Goal: Task Accomplishment & Management: Manage account settings

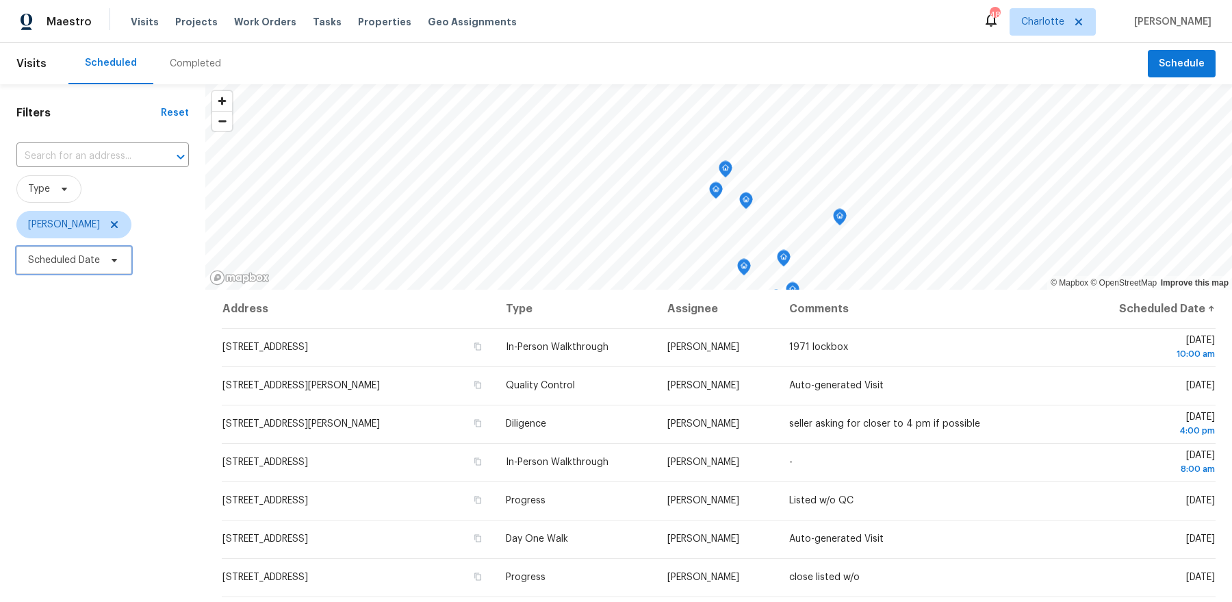
click at [99, 261] on span "Scheduled Date" at bounding box center [73, 259] width 115 height 27
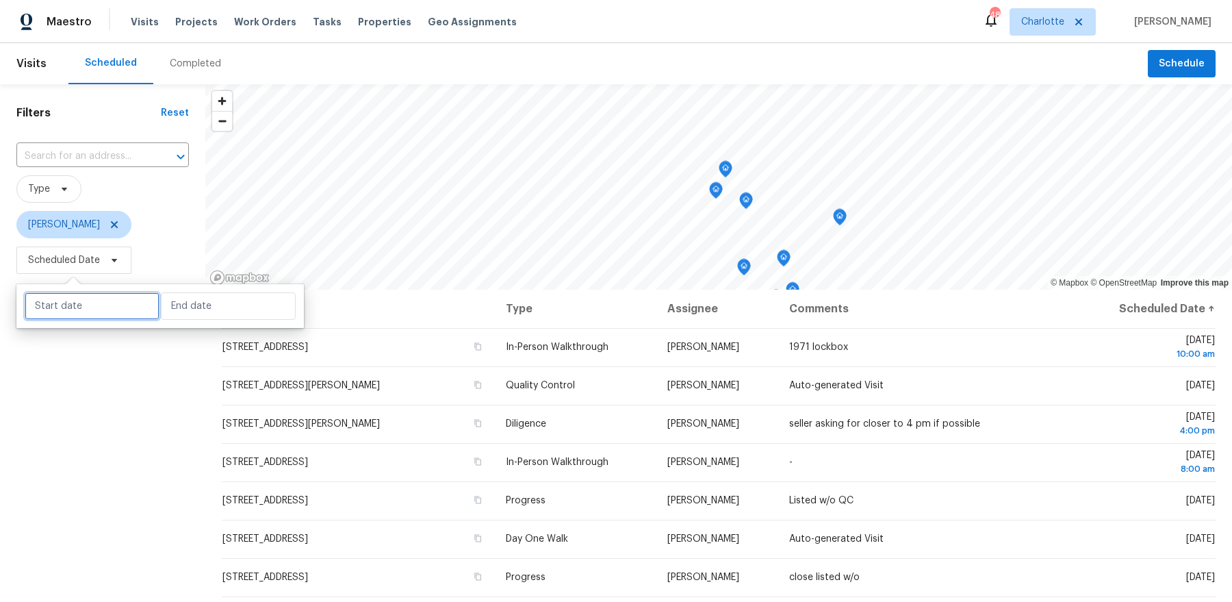
click at [114, 299] on input "text" at bounding box center [92, 305] width 135 height 27
select select "8"
select select "2025"
select select "9"
select select "2025"
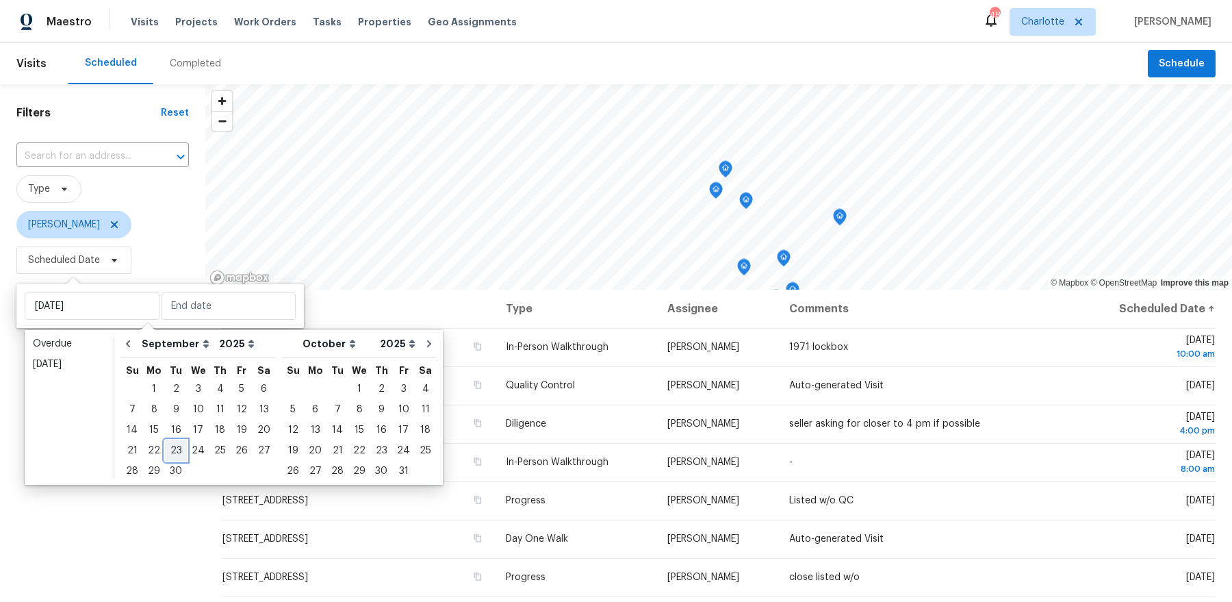
click at [173, 449] on div "23" at bounding box center [176, 450] width 22 height 19
type input "[DATE]"
click at [173, 449] on div "23" at bounding box center [176, 450] width 22 height 19
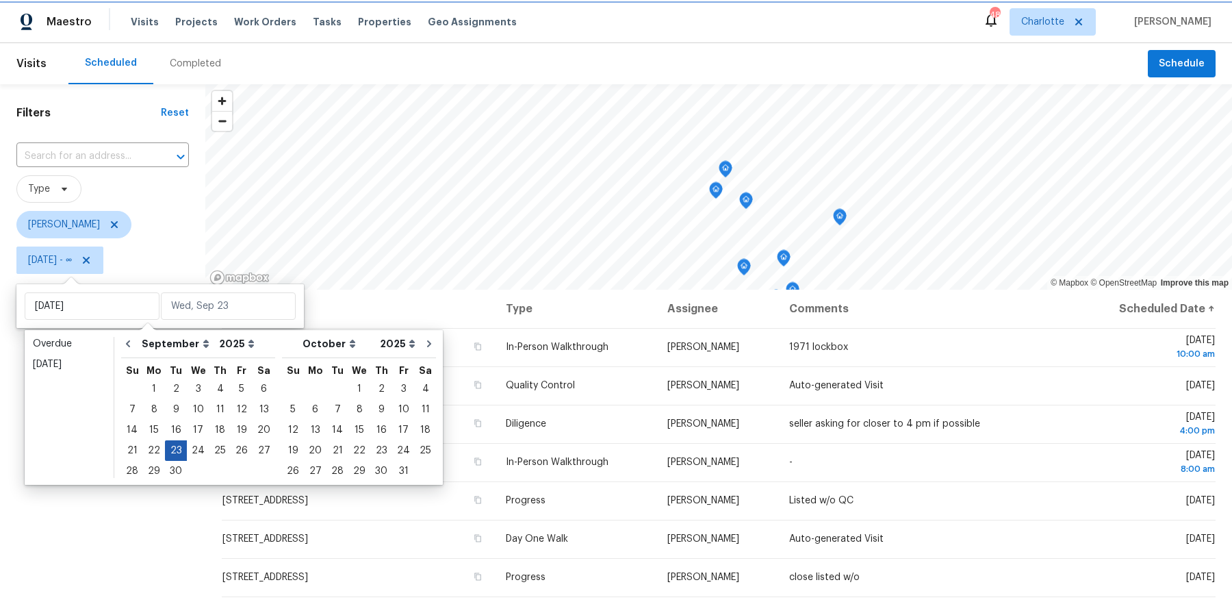
type input "[DATE]"
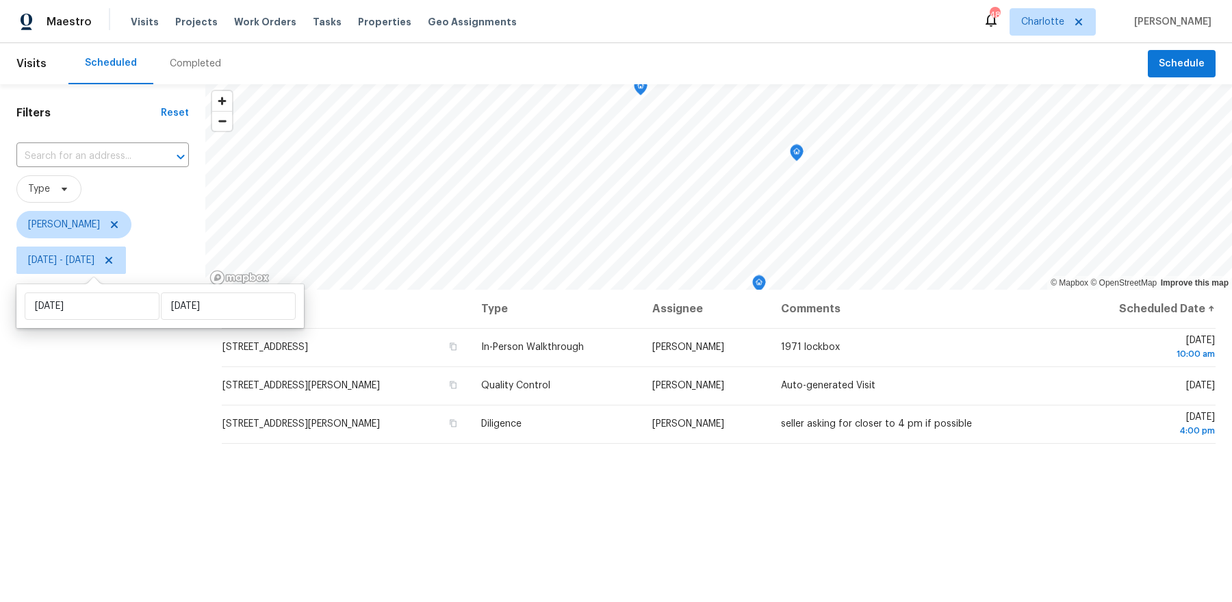
click at [159, 443] on div "Filters Reset ​ Type [PERSON_NAME] [DATE] - [DATE]" at bounding box center [102, 427] width 205 height 686
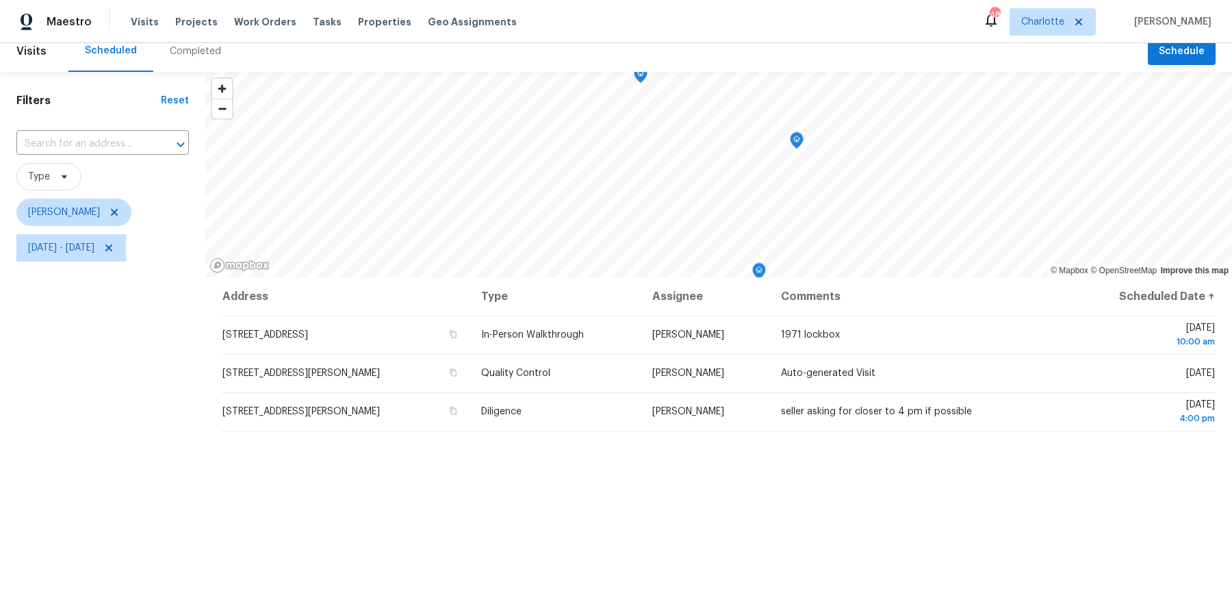
scroll to position [14, 0]
click at [799, 144] on icon "Map marker" at bounding box center [796, 139] width 12 height 16
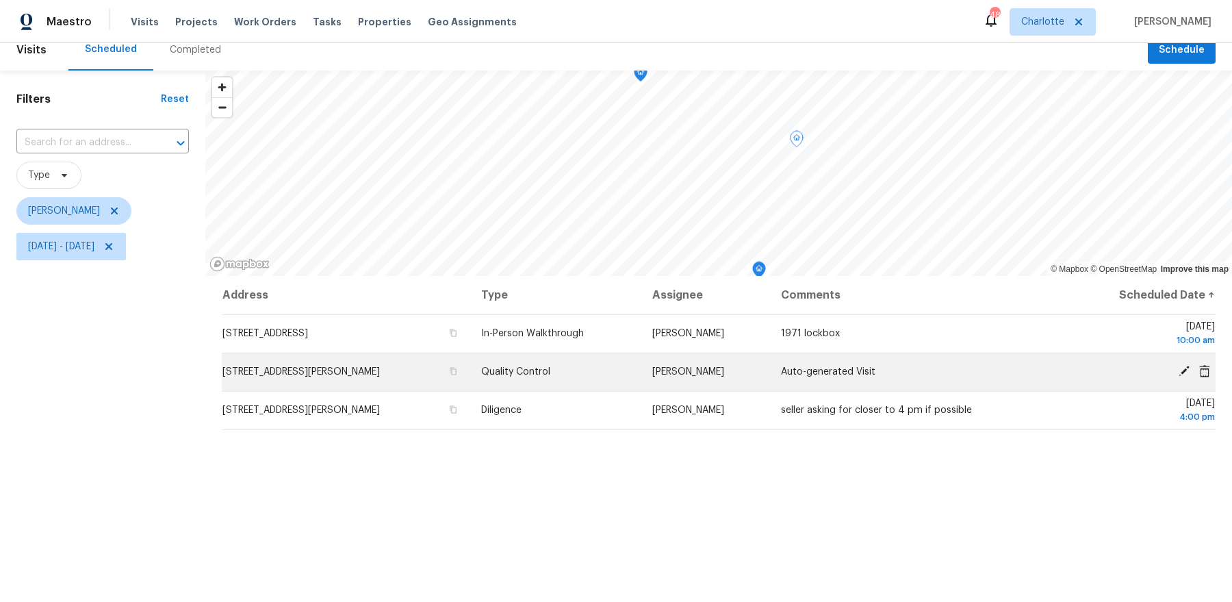
click at [1185, 371] on icon at bounding box center [1184, 371] width 12 height 12
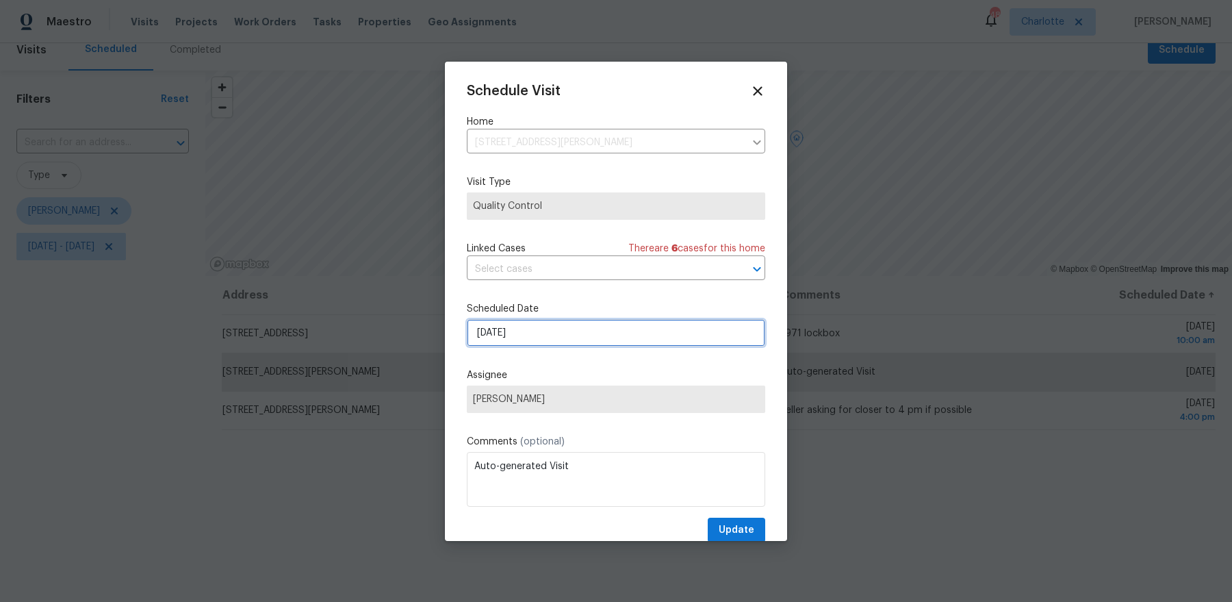
click at [571, 326] on input "[DATE]" at bounding box center [616, 332] width 298 height 27
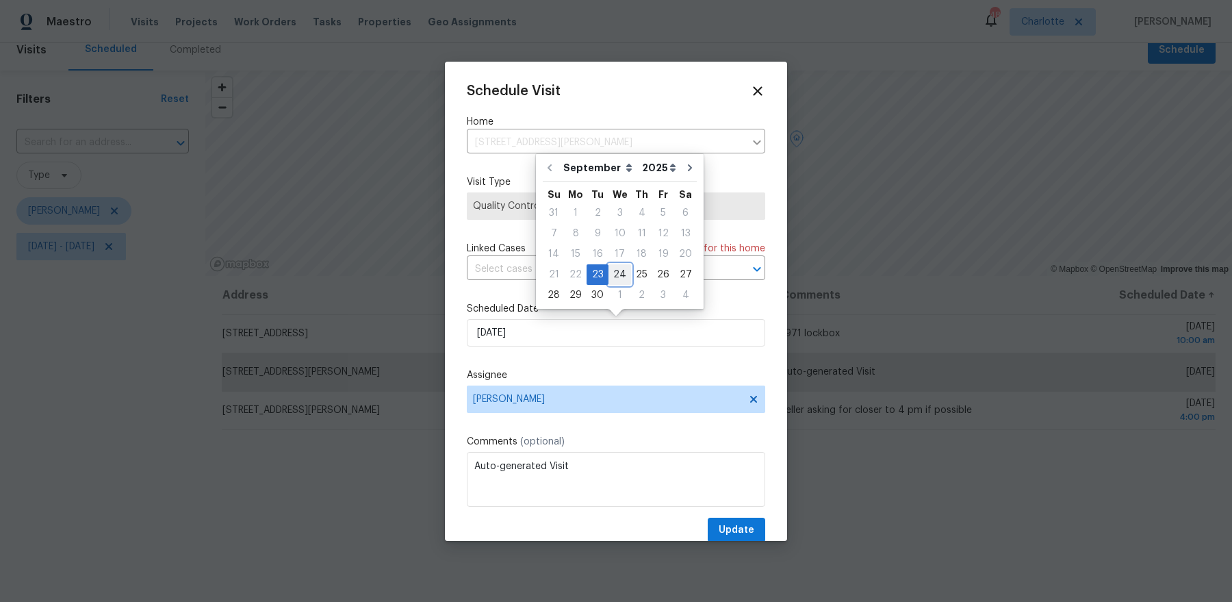
click at [610, 274] on div "24" at bounding box center [619, 274] width 23 height 19
type input "[DATE]"
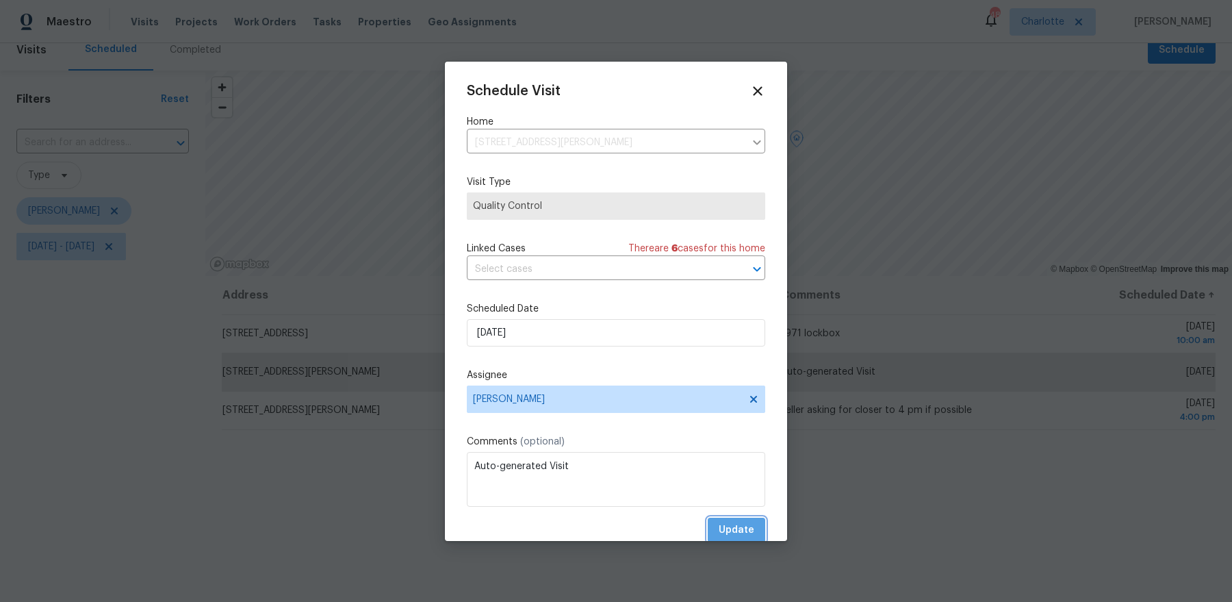
click at [726, 525] on span "Update" at bounding box center [737, 529] width 36 height 17
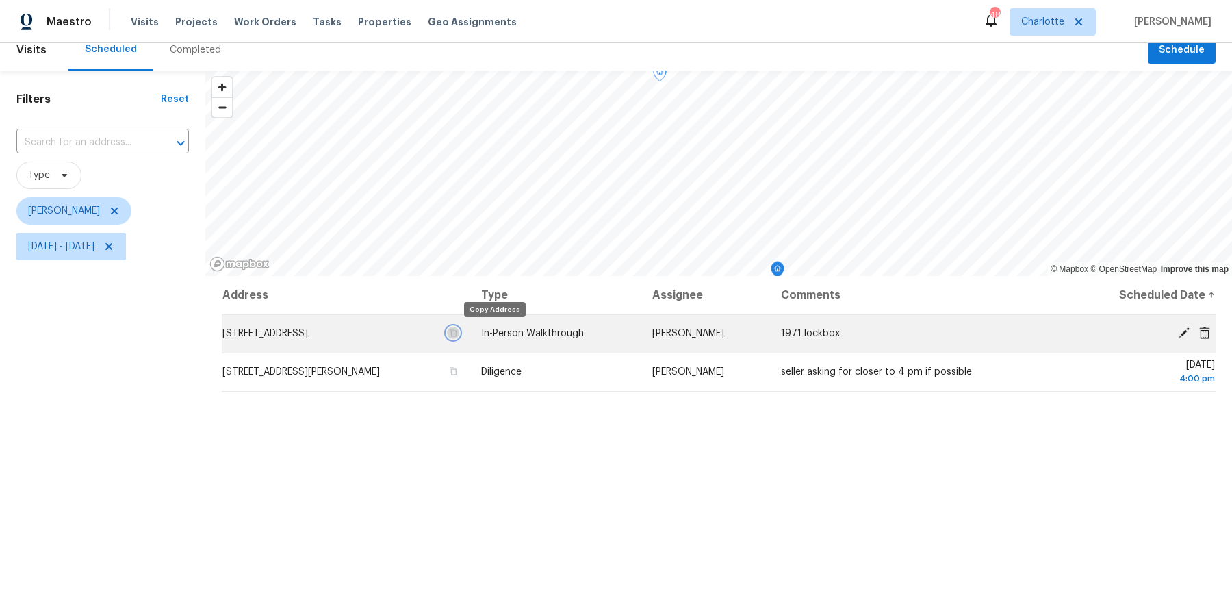
click at [459, 333] on button "button" at bounding box center [453, 332] width 12 height 12
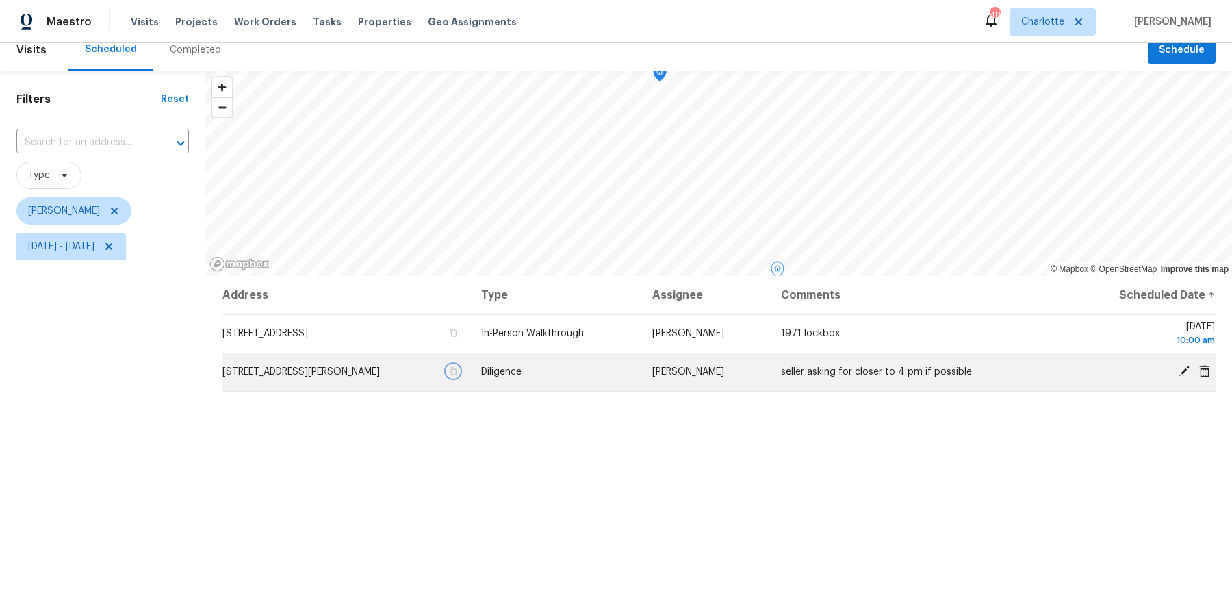
click at [457, 373] on icon "button" at bounding box center [453, 371] width 7 height 8
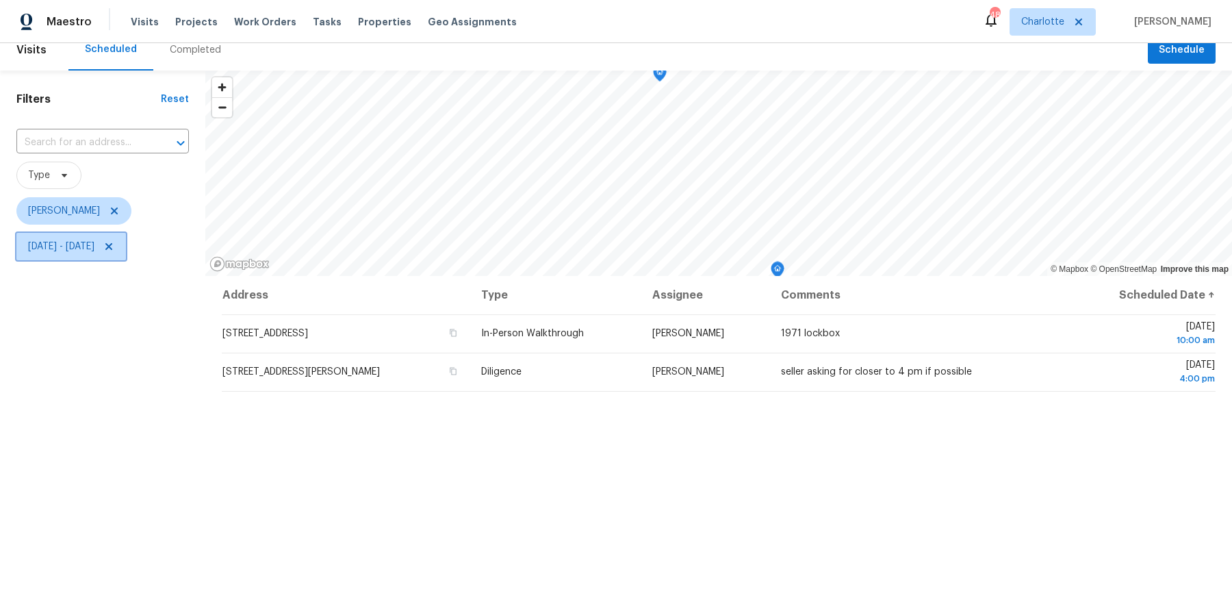
click at [112, 247] on icon at bounding box center [108, 246] width 7 height 7
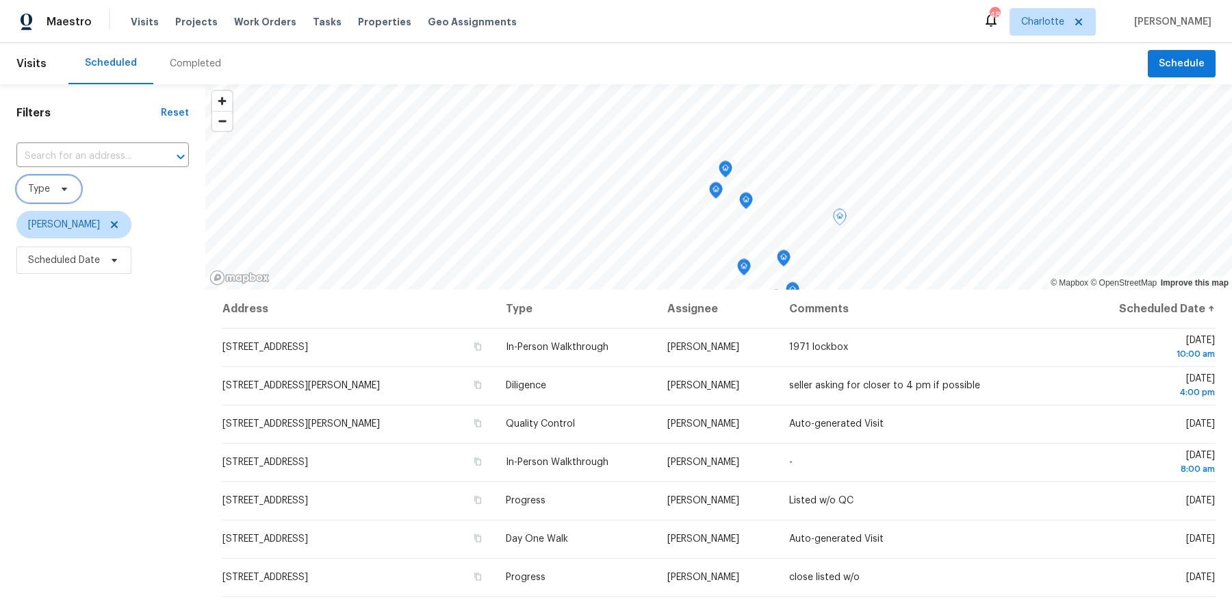
click at [48, 195] on span "Type" at bounding box center [48, 188] width 65 height 27
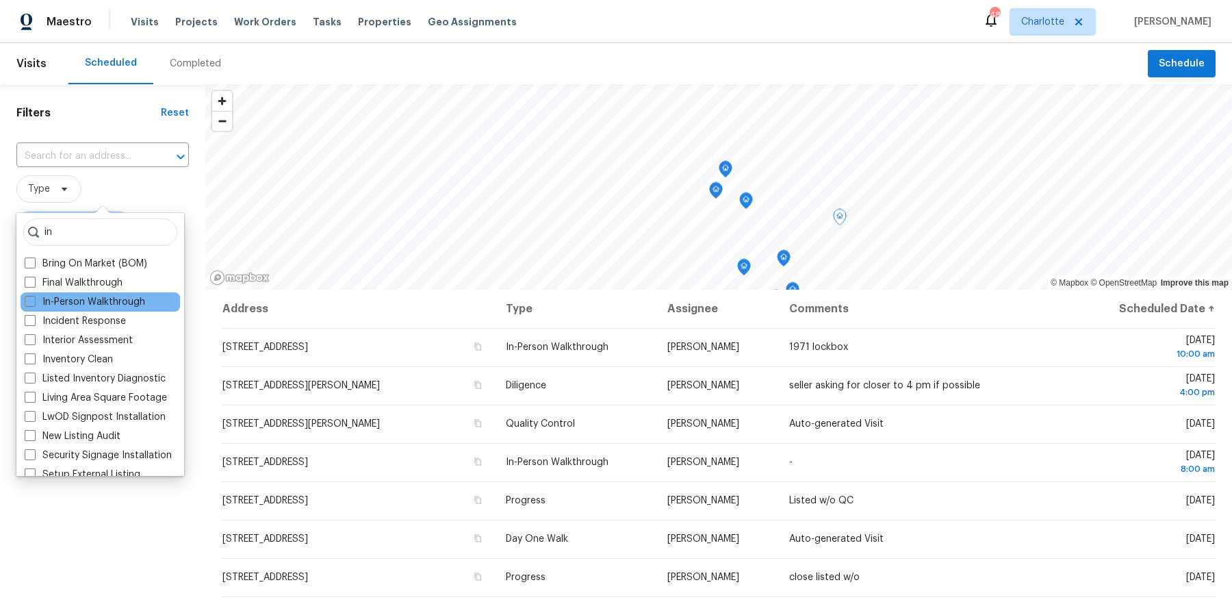
type input "in"
click at [79, 309] on div "In-Person Walkthrough" at bounding box center [100, 301] width 159 height 19
click at [77, 301] on label "In-Person Walkthrough" at bounding box center [85, 302] width 120 height 14
click at [34, 301] on input "In-Person Walkthrough" at bounding box center [29, 299] width 9 height 9
checkbox input "true"
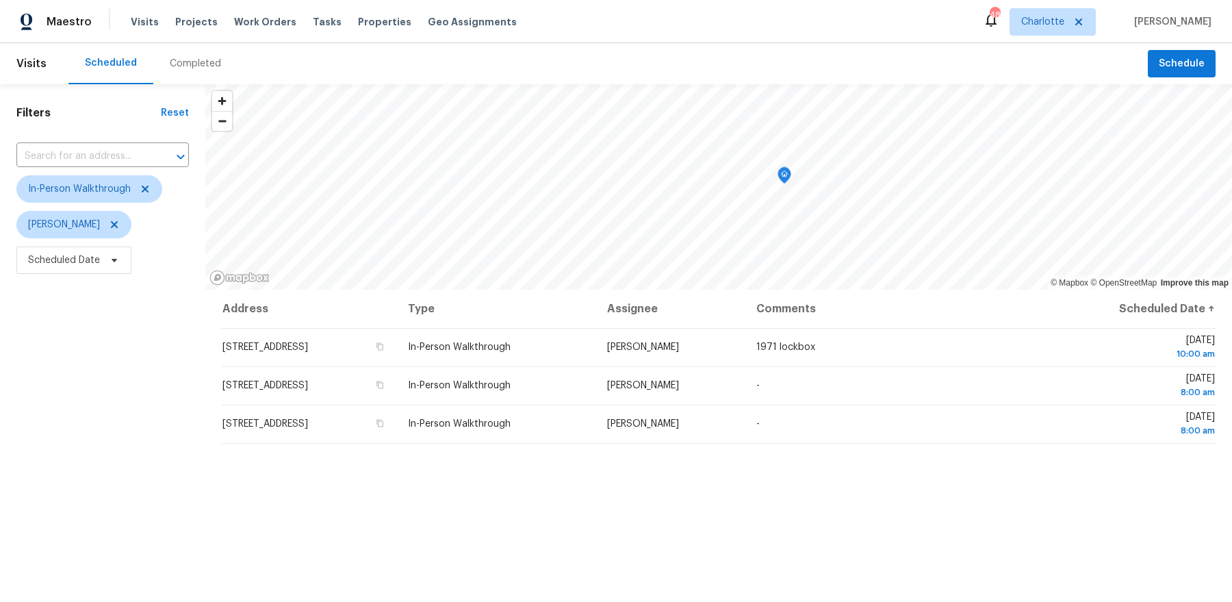
click at [99, 550] on div "Filters Reset ​ In-Person Walkthrough [PERSON_NAME] Scheduled Date" at bounding box center [102, 427] width 205 height 686
click at [1204, 62] on button "Schedule" at bounding box center [1182, 64] width 68 height 28
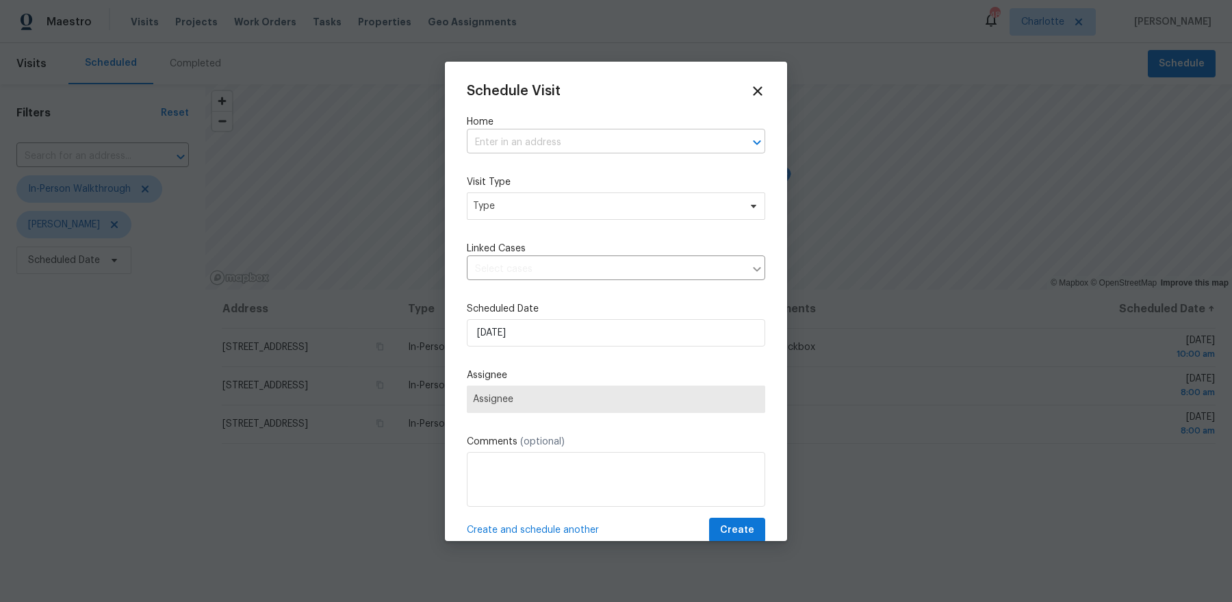
click at [650, 140] on input "text" at bounding box center [597, 142] width 260 height 21
type input "wild garden"
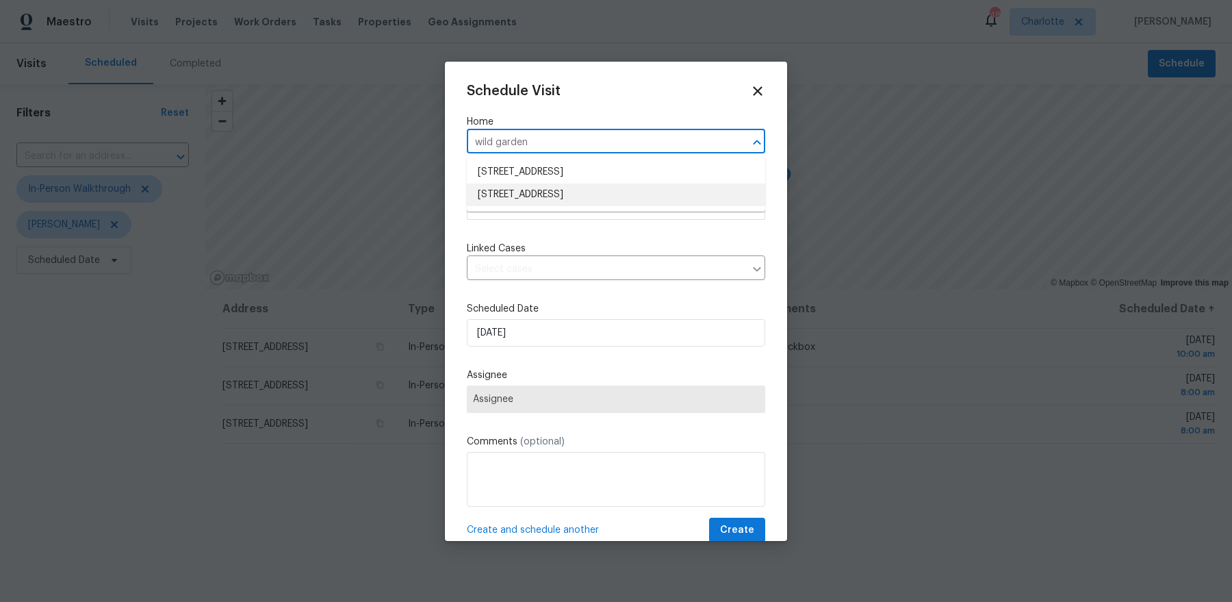
click at [577, 192] on li "[STREET_ADDRESS]" at bounding box center [616, 194] width 298 height 23
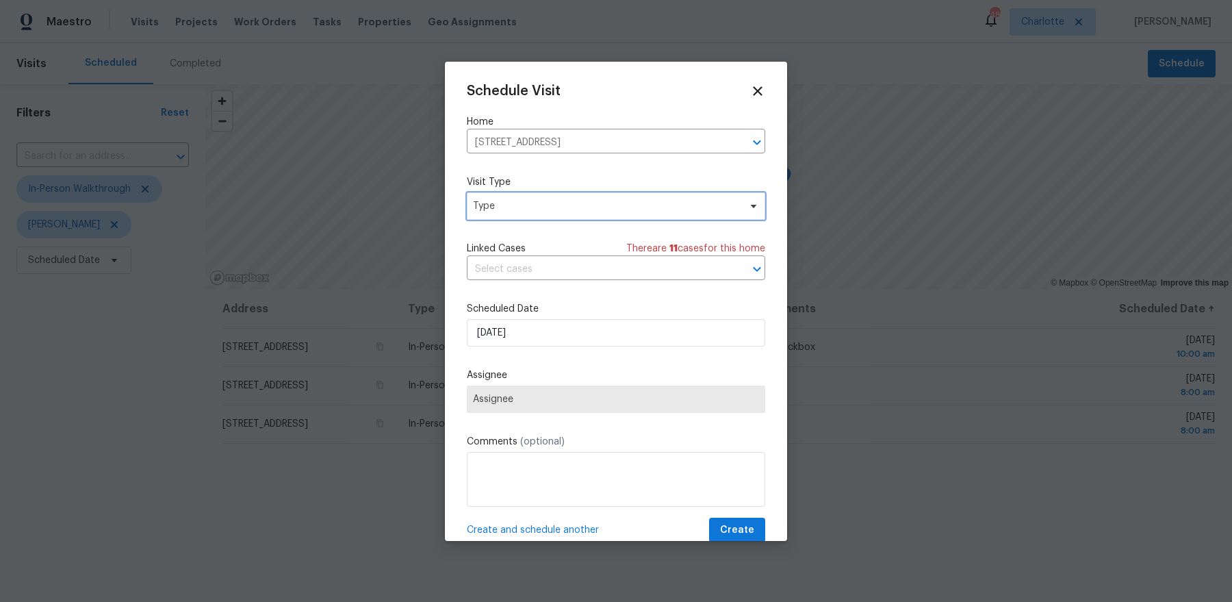
click at [569, 205] on span "Type" at bounding box center [606, 206] width 266 height 14
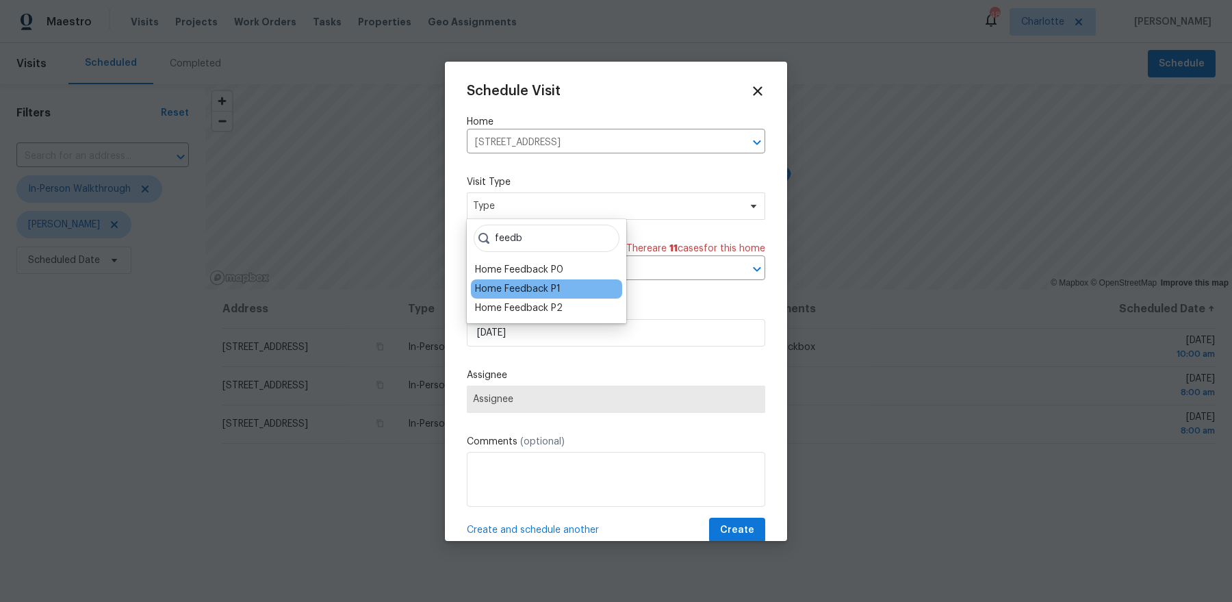
type input "feedb"
click at [534, 289] on div "Home Feedback P1" at bounding box center [518, 289] width 86 height 14
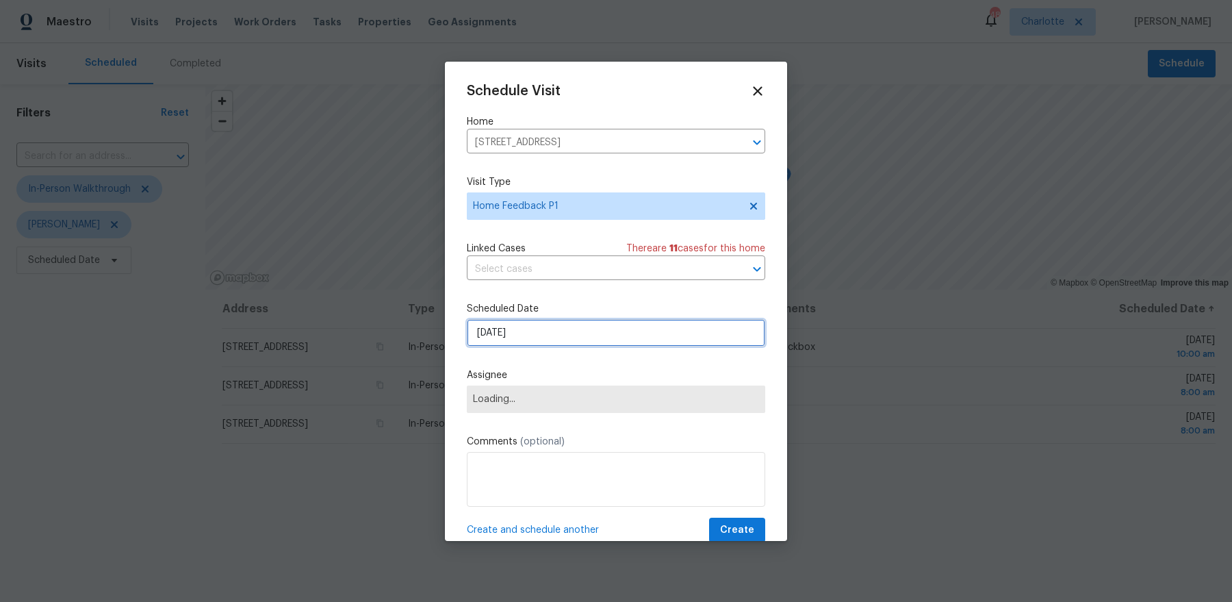
click at [522, 327] on input "[DATE]" at bounding box center [616, 332] width 298 height 27
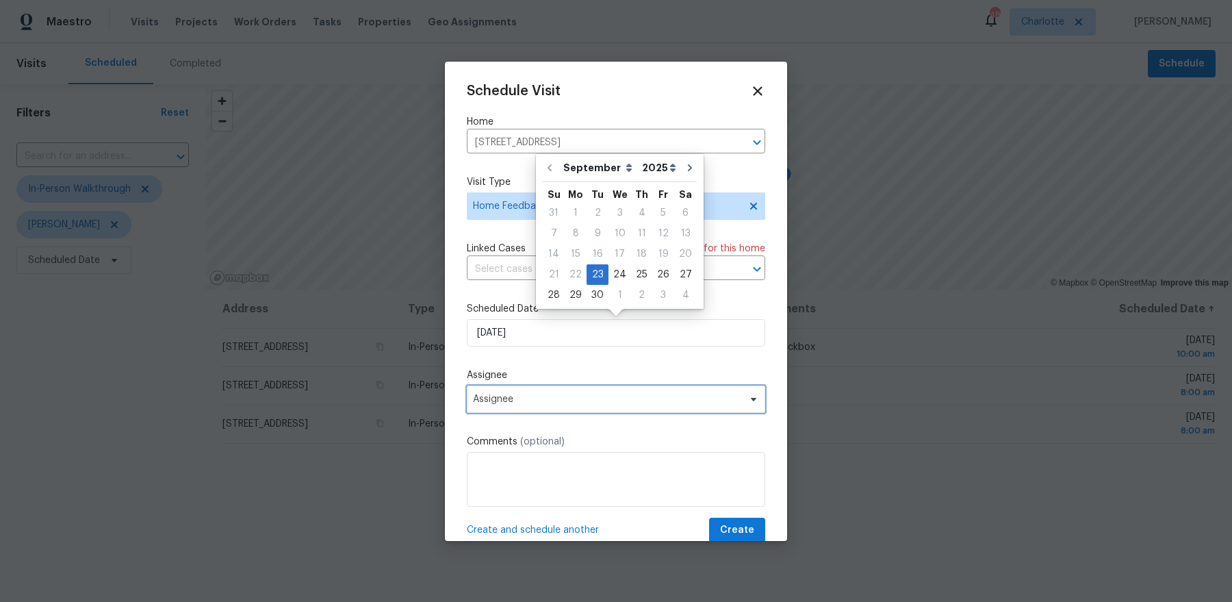
click at [548, 392] on span "Assignee" at bounding box center [616, 398] width 298 height 27
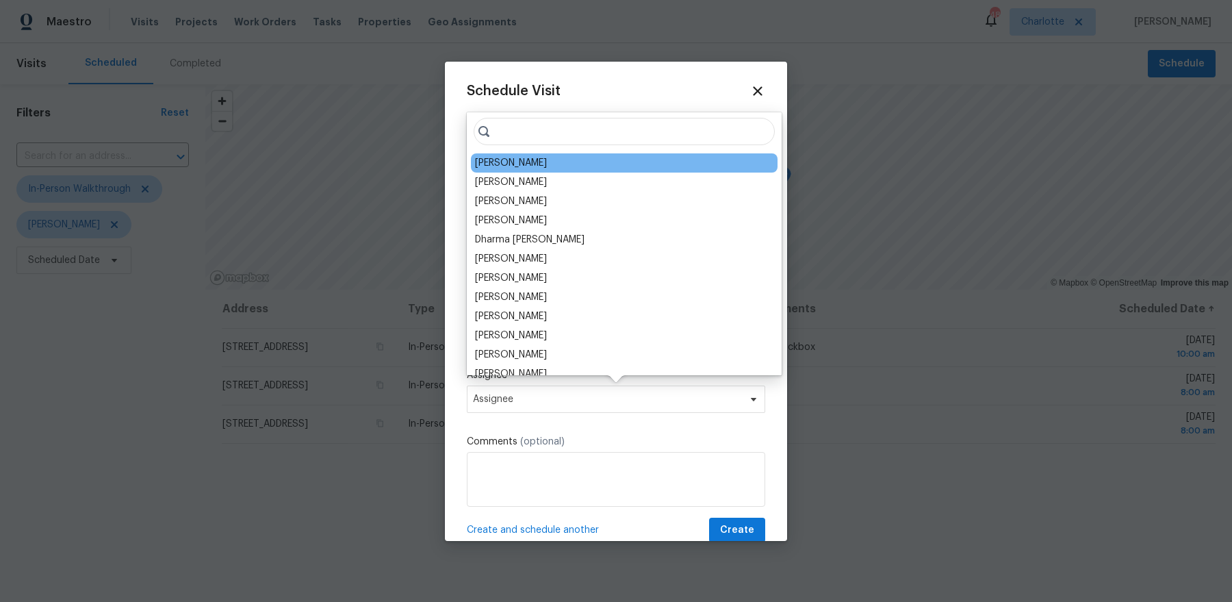
click at [508, 164] on div "[PERSON_NAME]" at bounding box center [511, 163] width 72 height 14
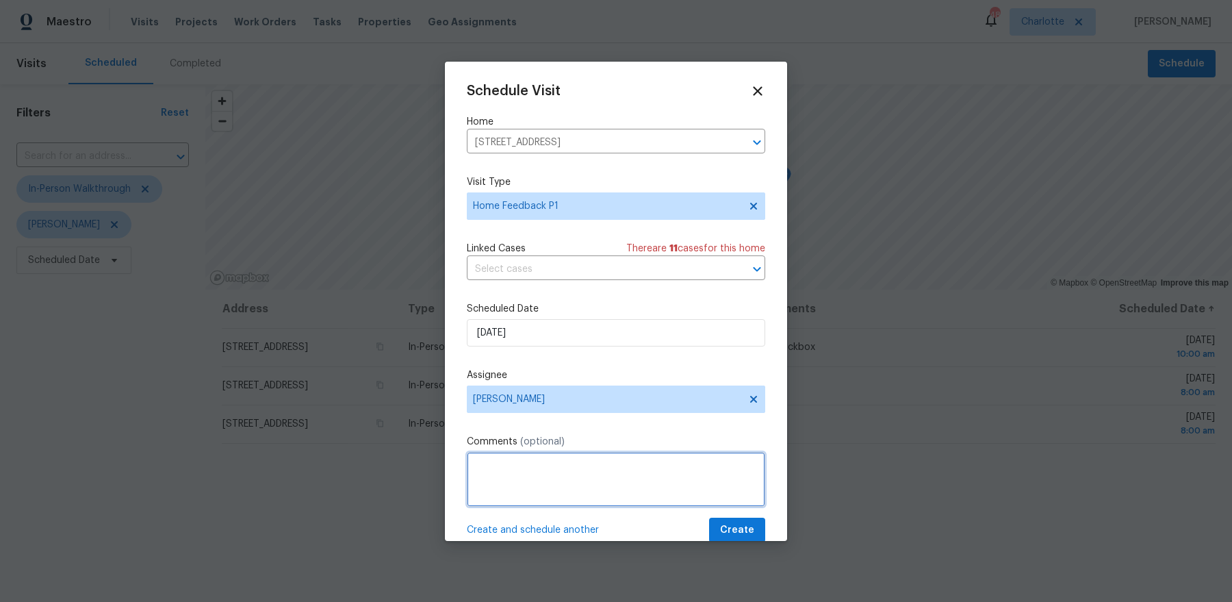
click at [530, 496] on textarea at bounding box center [616, 479] width 298 height 55
paste textarea "got a report a couple weeks back about a leaking toilet/puddle of water"
type textarea "got a report a couple weeks back about a leaking toilet/puddle of water"
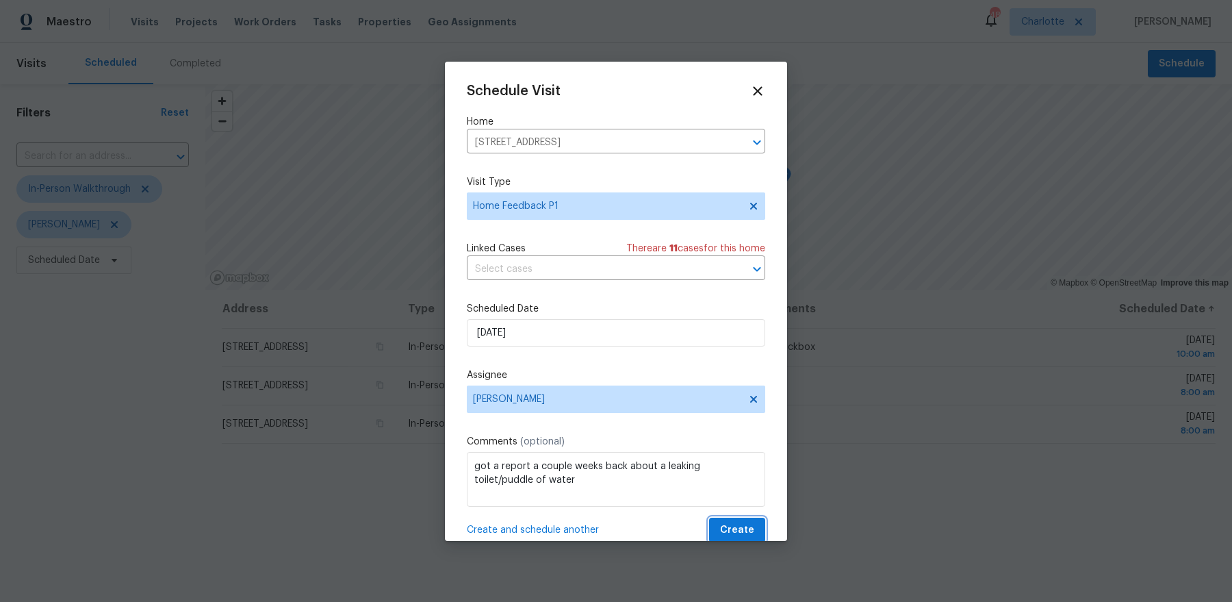
drag, startPoint x: 725, startPoint y: 523, endPoint x: 727, endPoint y: 505, distance: 18.0
click at [728, 504] on div "Schedule Visit Home [STREET_ADDRESS] ​ Visit Type Home Feedback P1 Linked Cases…" at bounding box center [616, 312] width 298 height 459
click at [727, 534] on span "Create" at bounding box center [737, 529] width 34 height 17
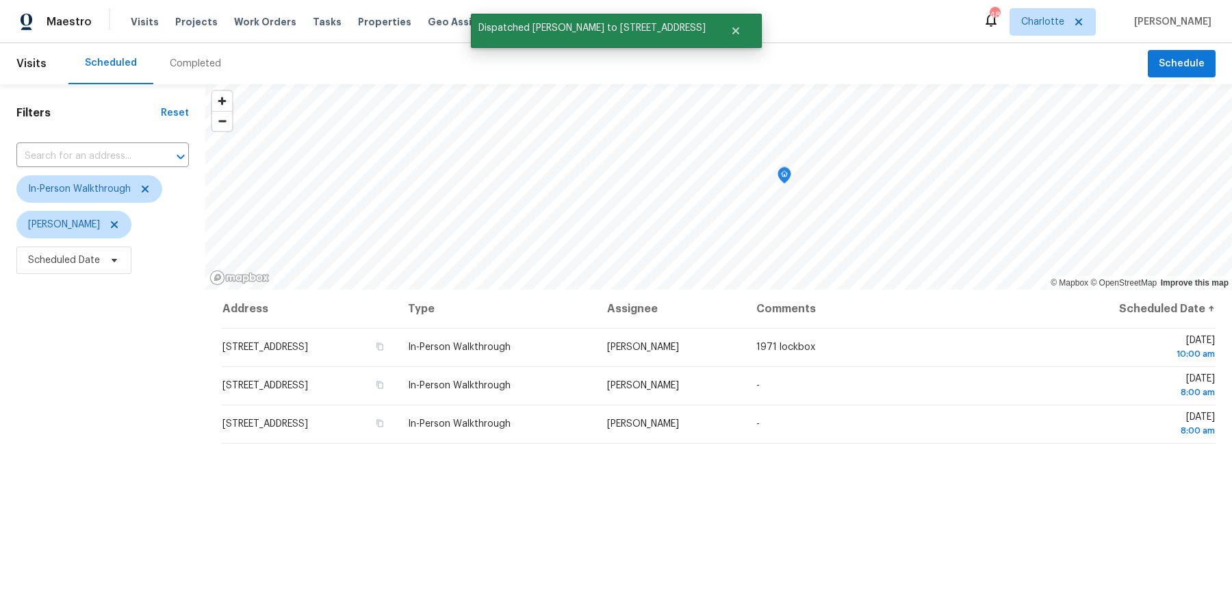
click at [885, 504] on div "Address Type Assignee Comments Scheduled Date ↑ [STREET_ADDRESS] In-Person Walk…" at bounding box center [718, 529] width 1027 height 481
click at [142, 187] on icon at bounding box center [145, 188] width 7 height 7
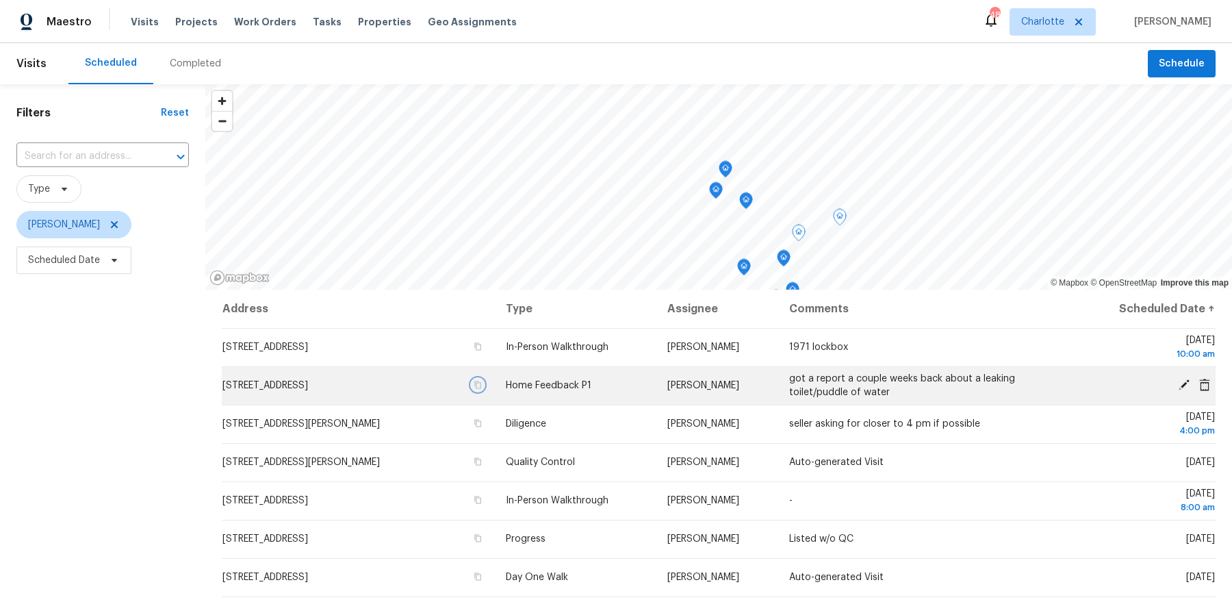
click at [482, 383] on icon "button" at bounding box center [478, 384] width 8 height 8
click at [366, 376] on td "[STREET_ADDRESS]" at bounding box center [358, 385] width 273 height 38
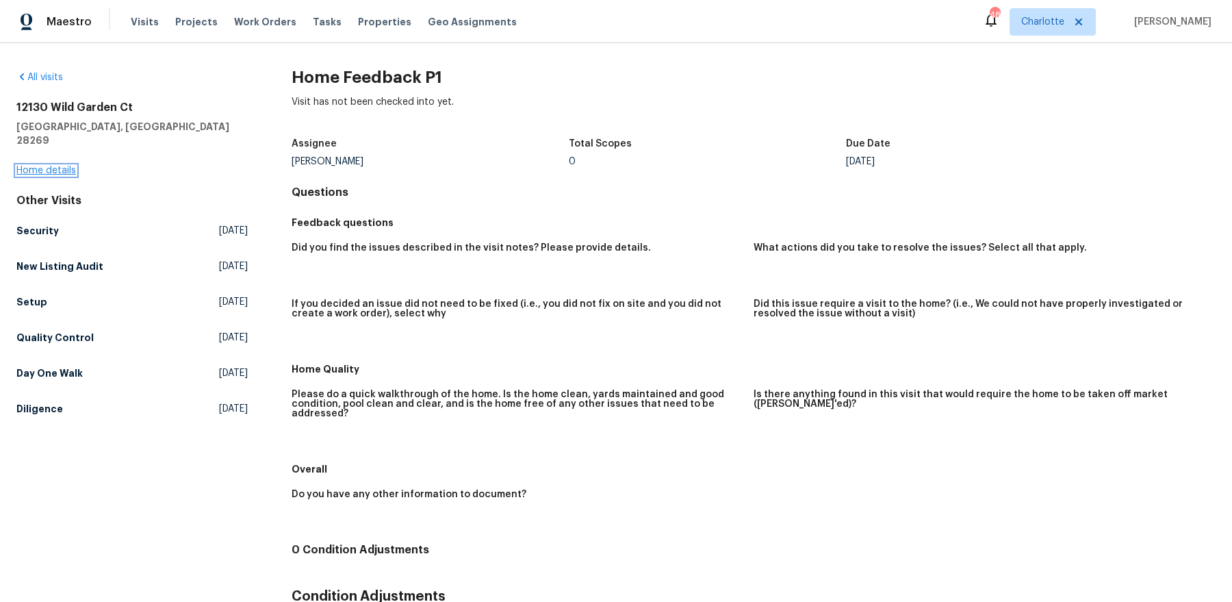
click at [56, 166] on link "Home details" at bounding box center [46, 171] width 60 height 10
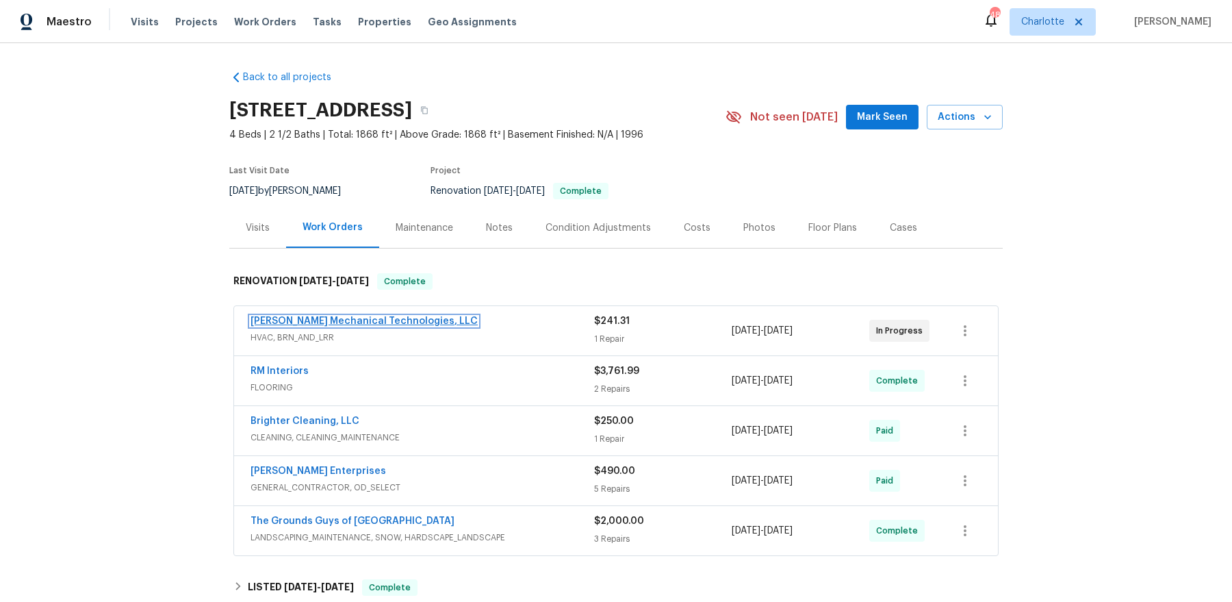
click at [300, 323] on link "[PERSON_NAME] Mechanical Technologies, LLC" at bounding box center [363, 321] width 227 height 10
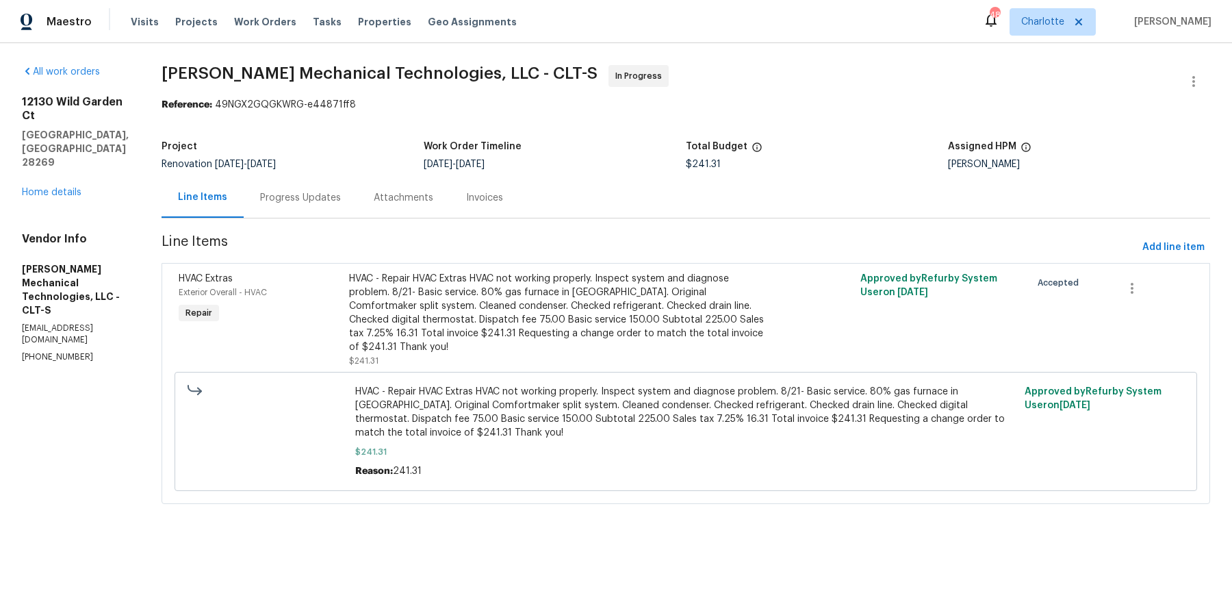
click at [341, 203] on div "Progress Updates" at bounding box center [300, 198] width 81 height 14
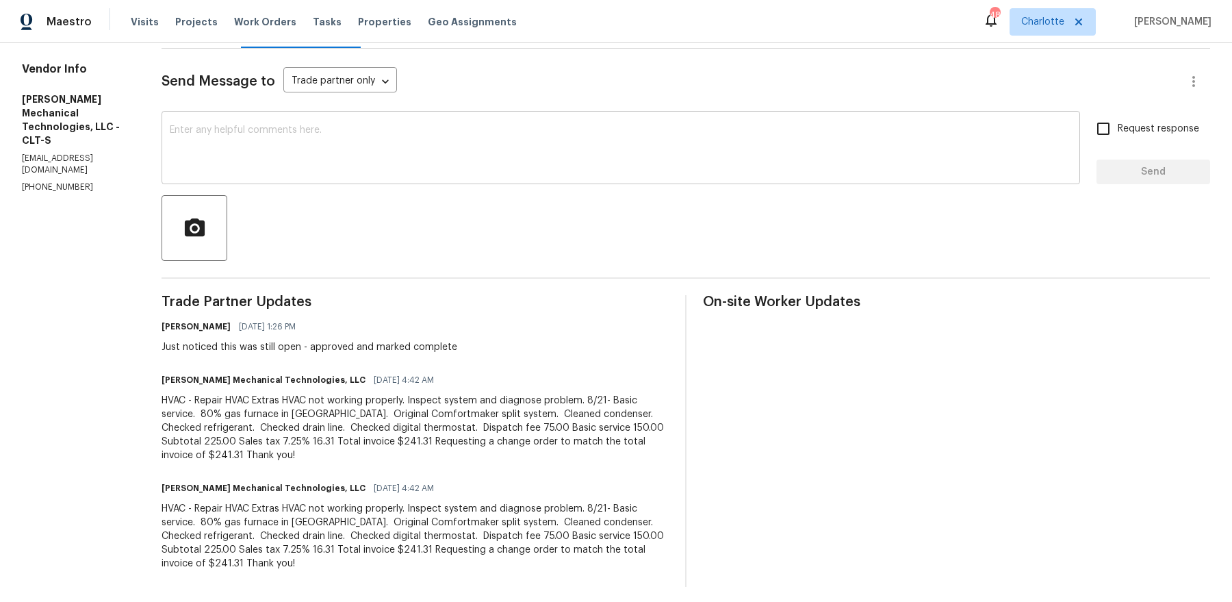
scroll to position [177, 0]
